Goal: Information Seeking & Learning: Learn about a topic

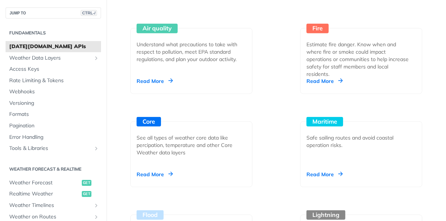
scroll to position [825, 0]
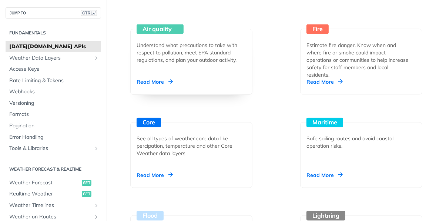
click at [155, 82] on div "Read More" at bounding box center [155, 81] width 36 height 7
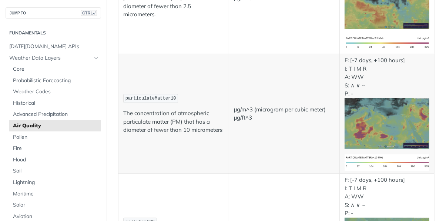
scroll to position [200, 0]
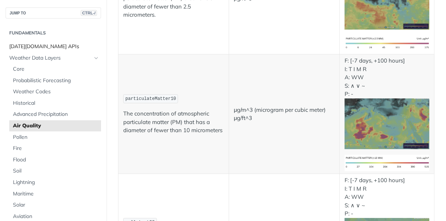
click at [40, 47] on span "[DATE][DOMAIN_NAME] APIs" at bounding box center [54, 46] width 90 height 7
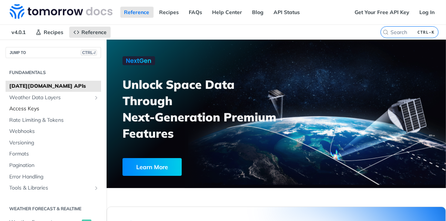
click at [29, 103] on link "Access Keys" at bounding box center [54, 108] width 96 height 11
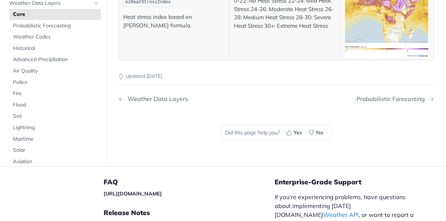
scroll to position [4011, 0]
